Goal: Go to known website: Access a specific website the user already knows

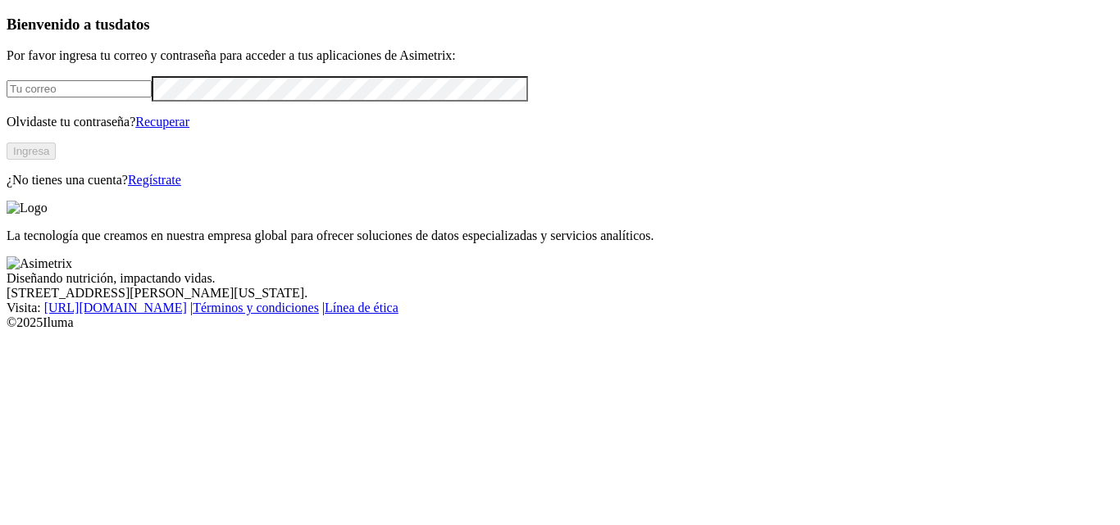
click at [152, 98] on input "email" at bounding box center [79, 88] width 145 height 17
type input "[PERSON_NAME][EMAIL_ADDRESS][PERSON_NAME][DOMAIN_NAME]"
click input "submit" at bounding box center [0, 0] width 0 height 0
